Goal: Information Seeking & Learning: Learn about a topic

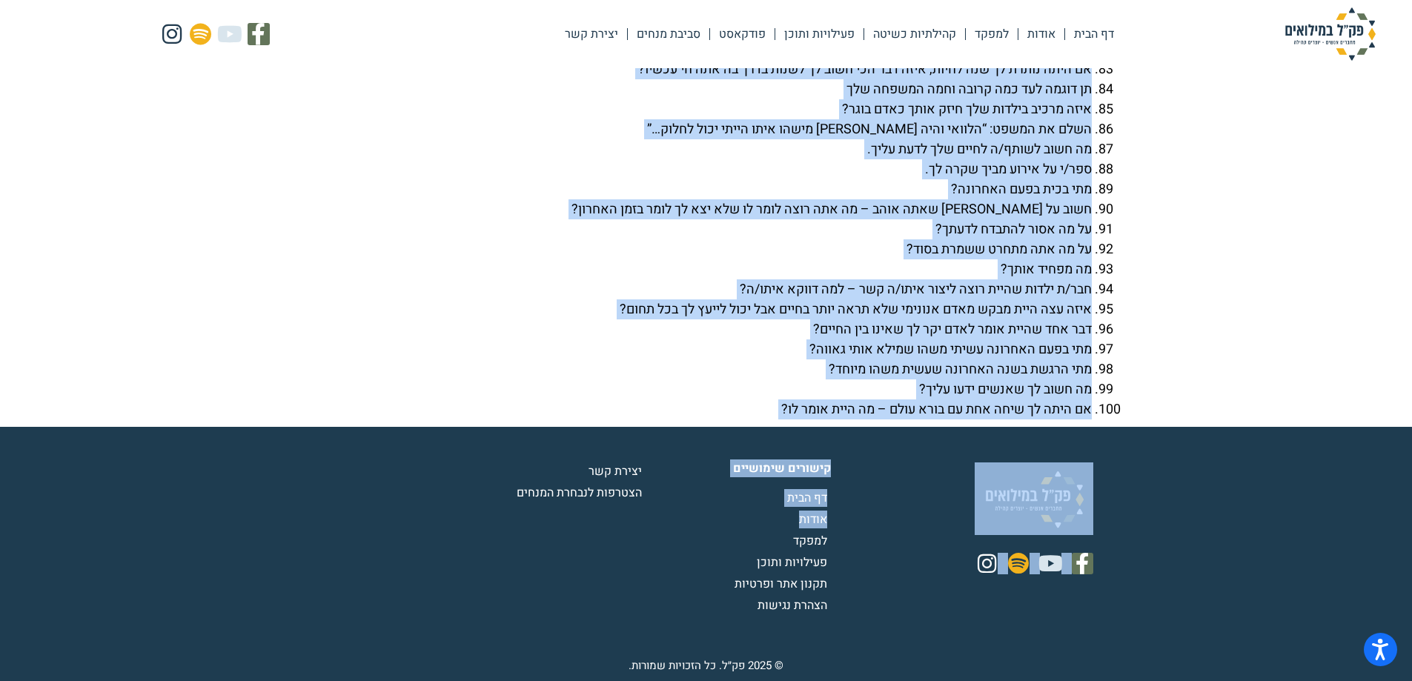
scroll to position [5288, 0]
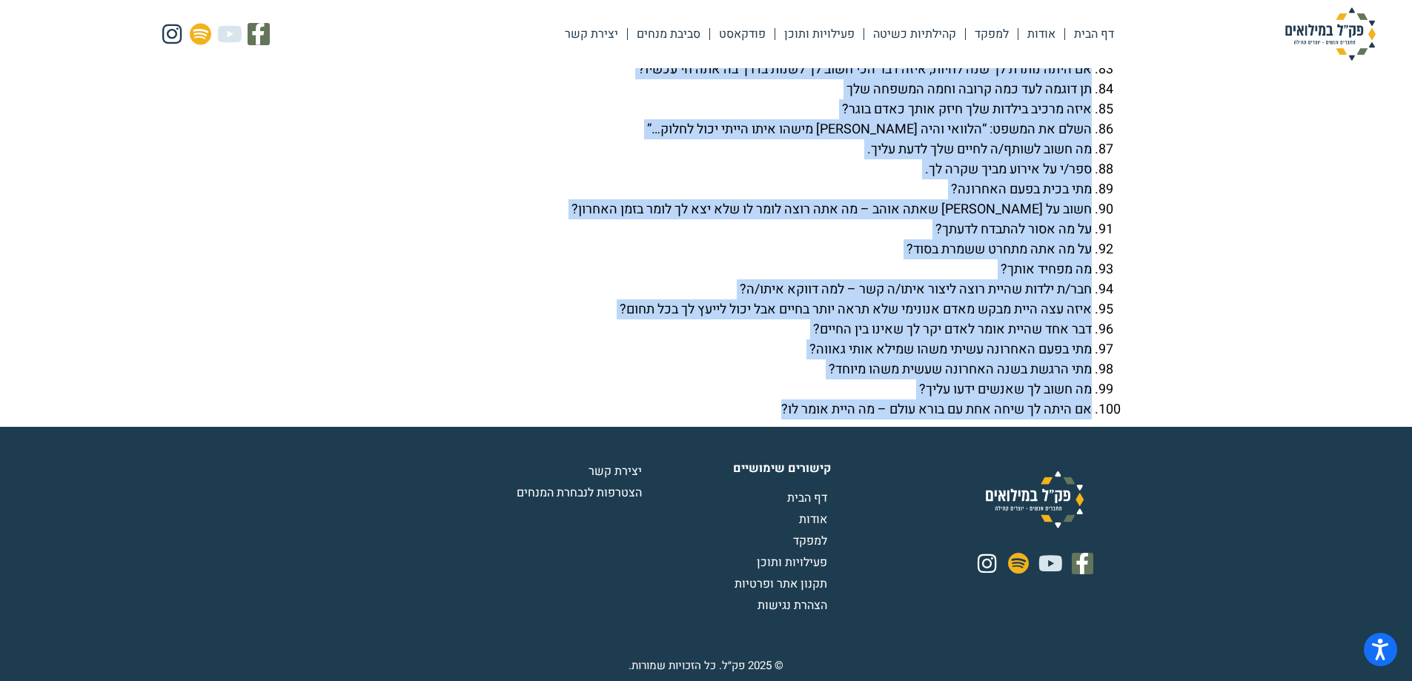
drag, startPoint x: 1120, startPoint y: 103, endPoint x: 740, endPoint y: 416, distance: 492.4
copy div "רעיונות למשחקי היכרות מאגר 100 שאלות להכרות עומק למעבר 1. מד מטר- שאלות שיוצרות…"
click at [511, 332] on li "דבר אחד שהיית אומר לאדם יקר לך שאינו בין החיים?" at bounding box center [691, 329] width 800 height 20
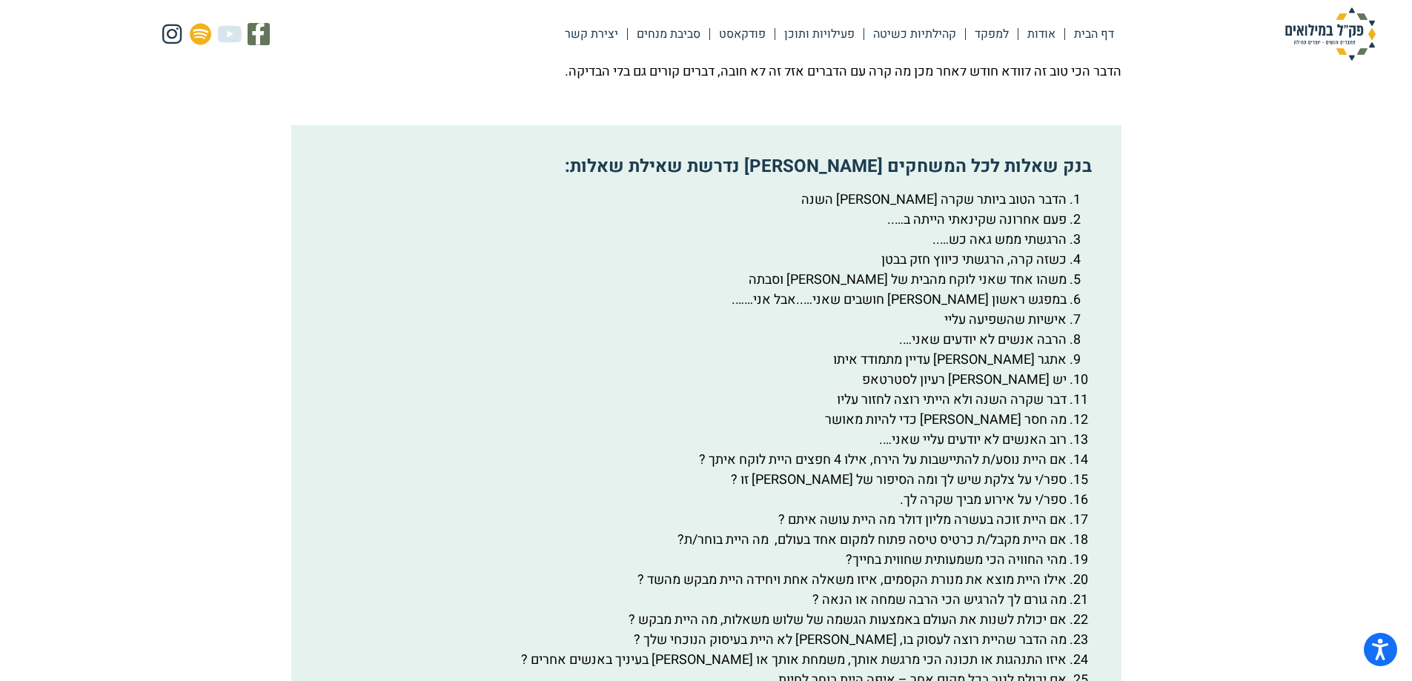
scroll to position [1935, 0]
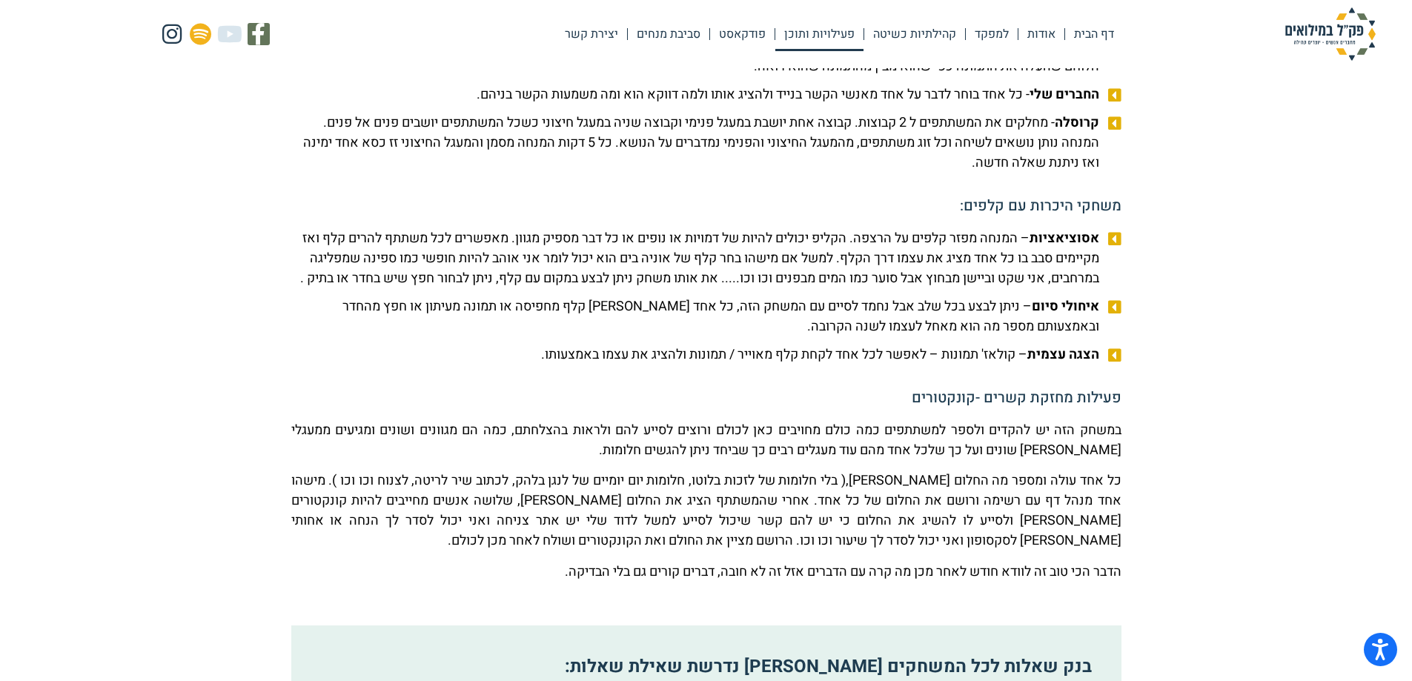
click at [817, 32] on link "פעילויות ותוכן" at bounding box center [819, 34] width 88 height 34
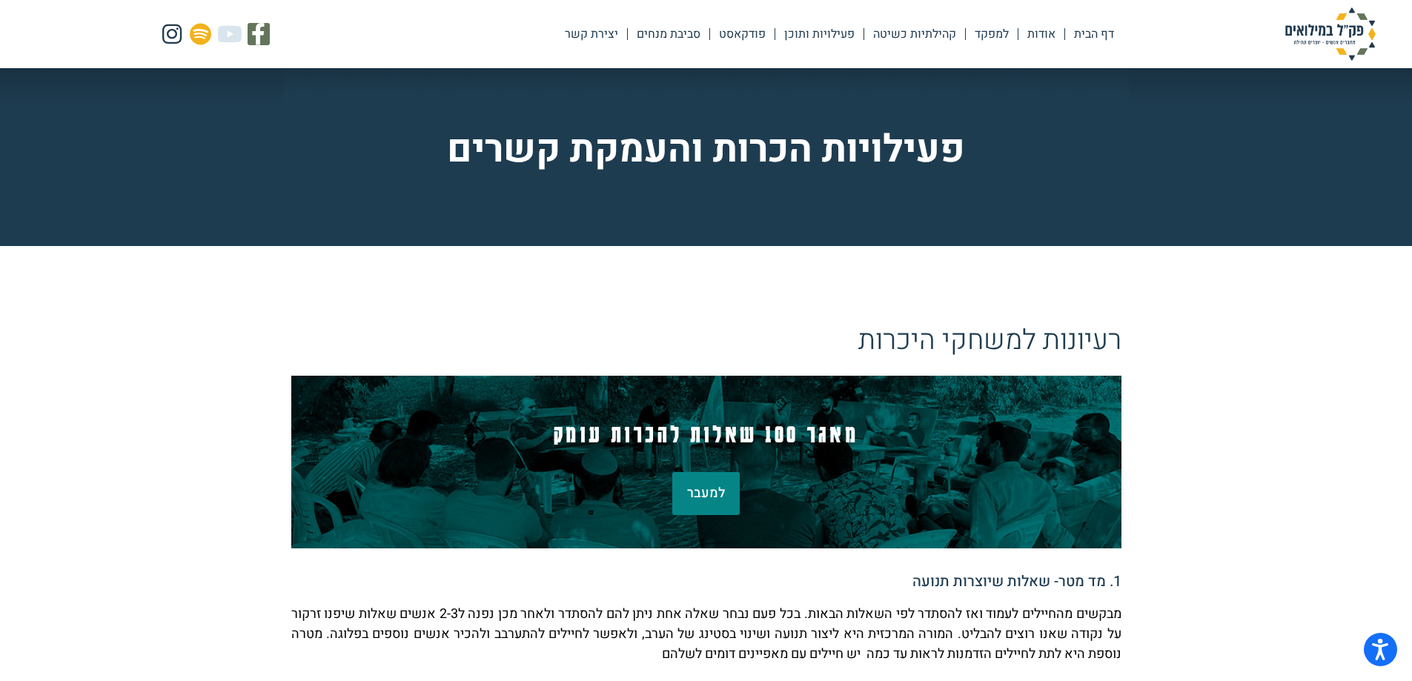
scroll to position [0, 0]
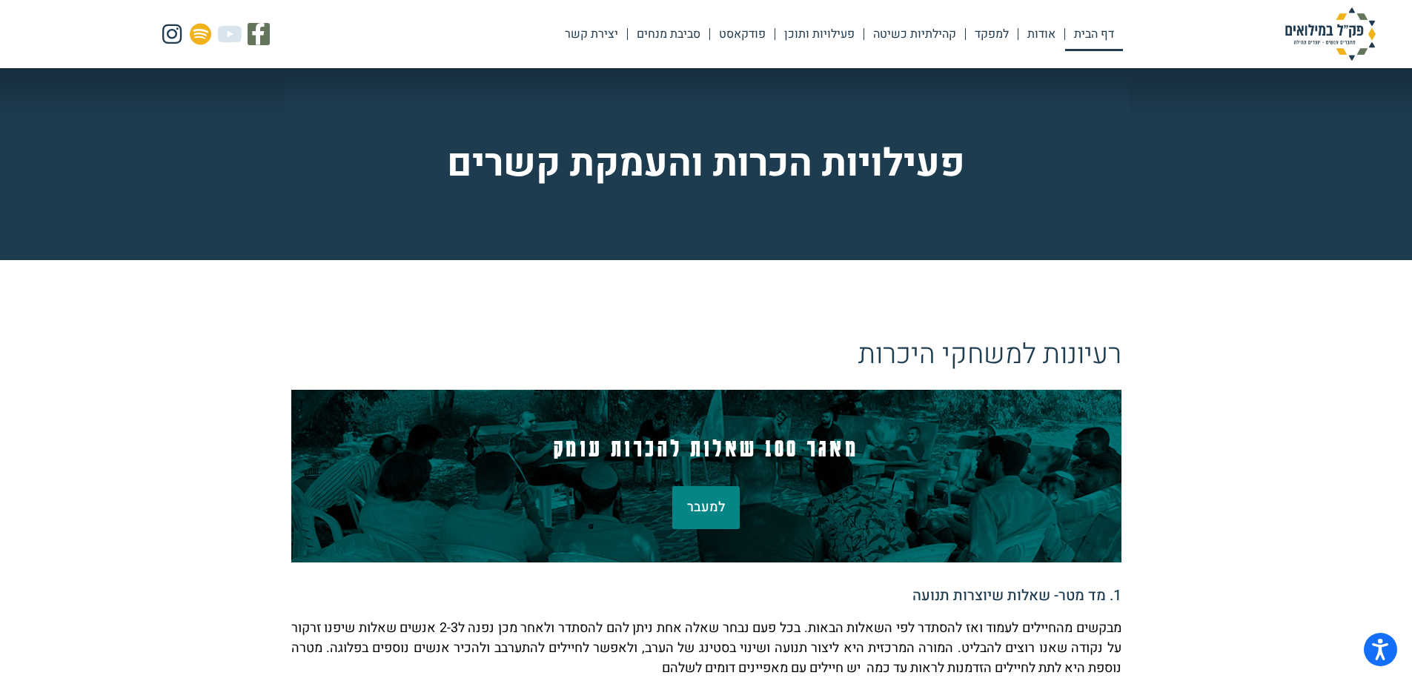
click at [1098, 36] on link "דף הבית" at bounding box center [1094, 34] width 58 height 34
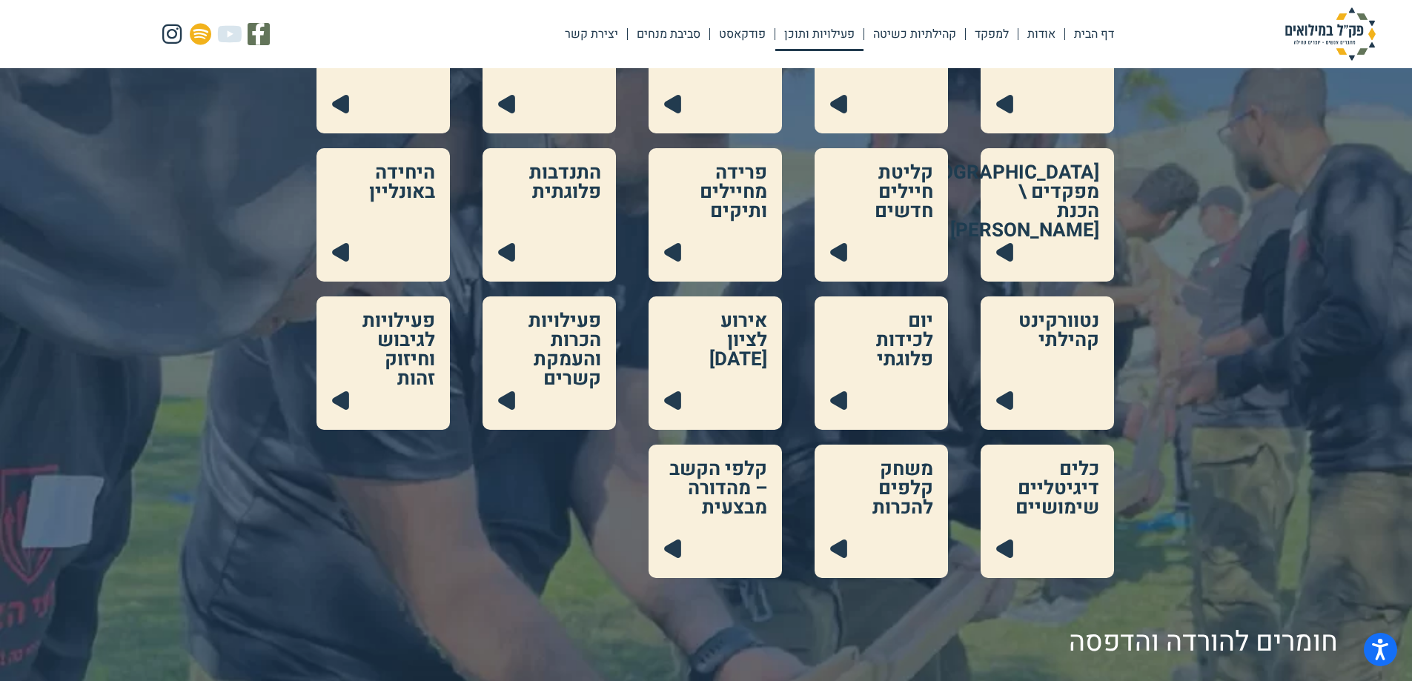
scroll to position [352, 0]
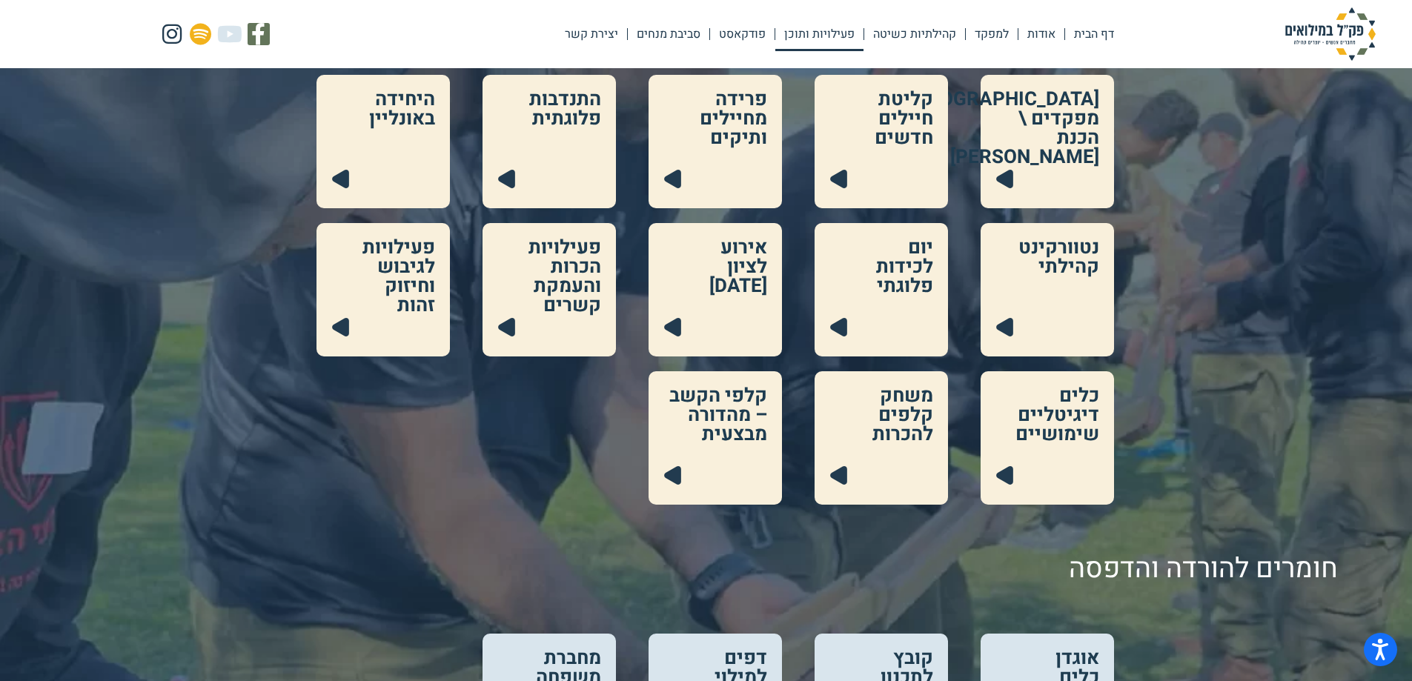
click at [555, 146] on link at bounding box center [549, 141] width 133 height 133
click at [426, 237] on link at bounding box center [382, 289] width 133 height 133
click at [877, 440] on link at bounding box center [881, 437] width 133 height 133
